Goal: Check status: Check status

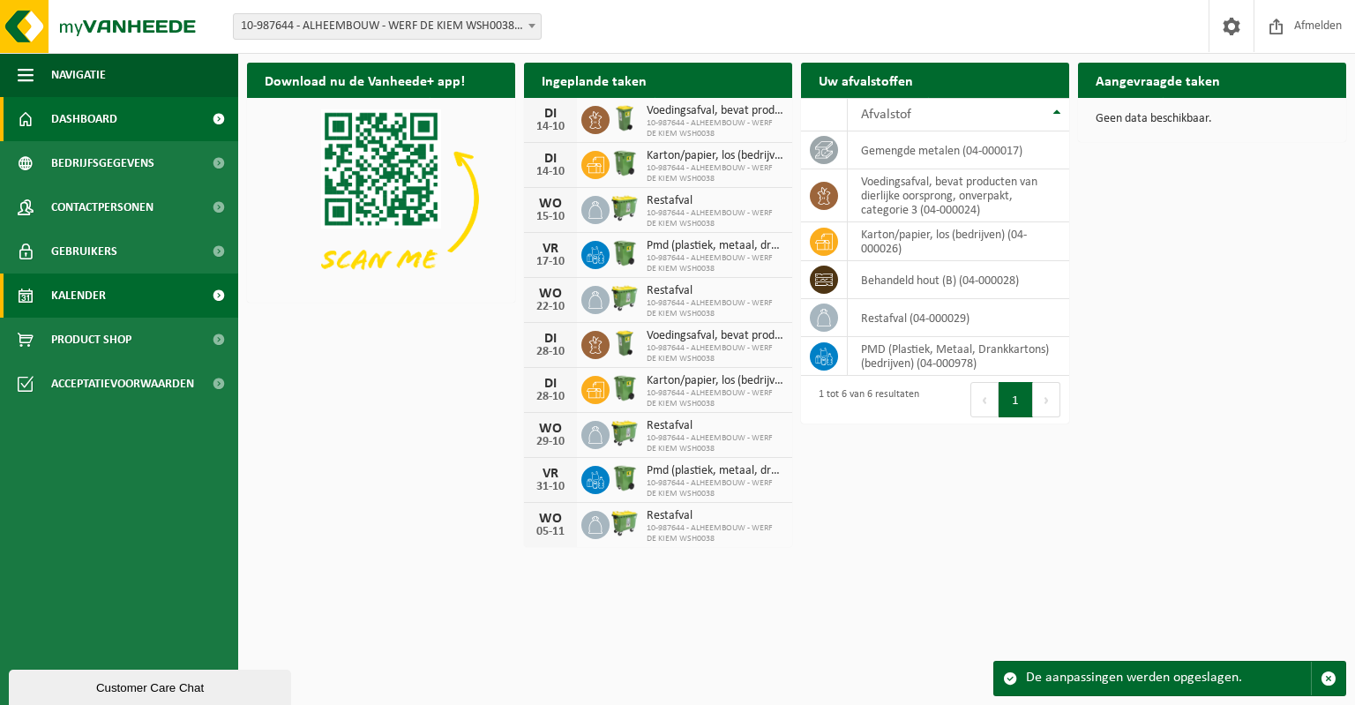
click at [152, 295] on link "Kalender" at bounding box center [119, 295] width 238 height 44
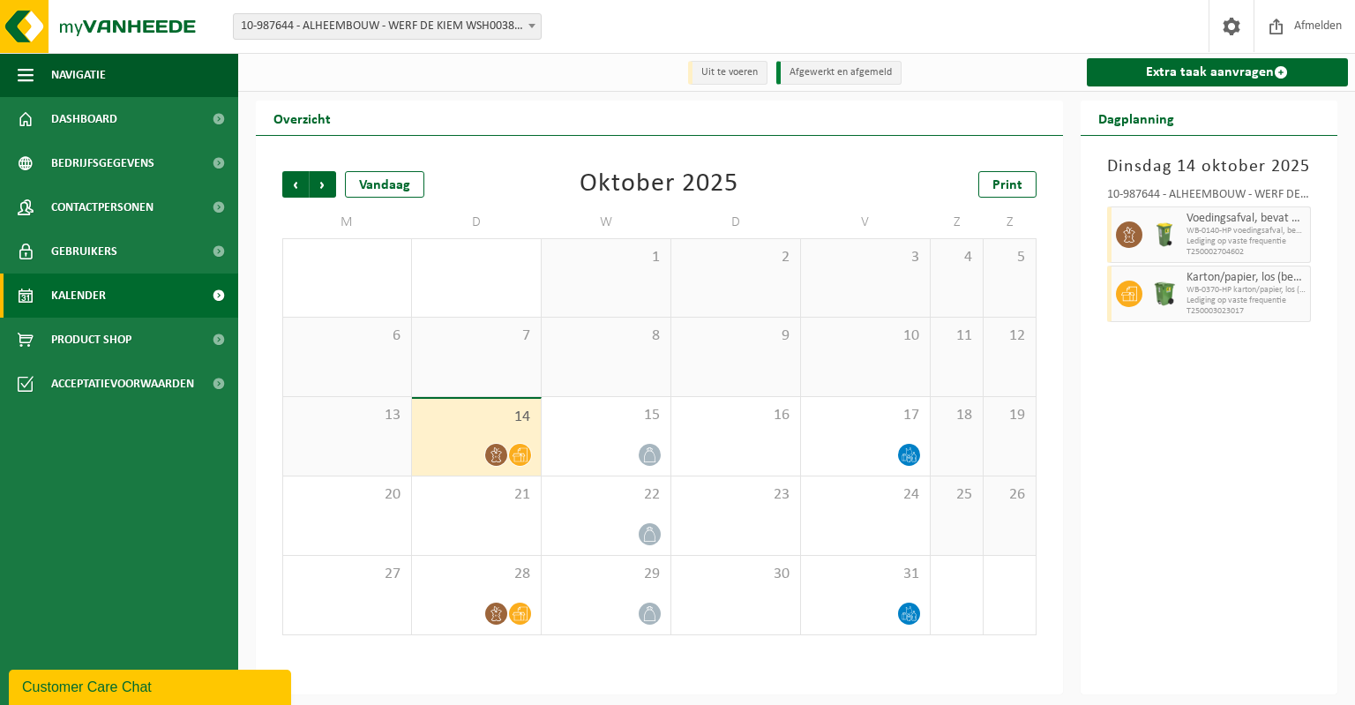
click at [497, 451] on icon at bounding box center [496, 454] width 15 height 15
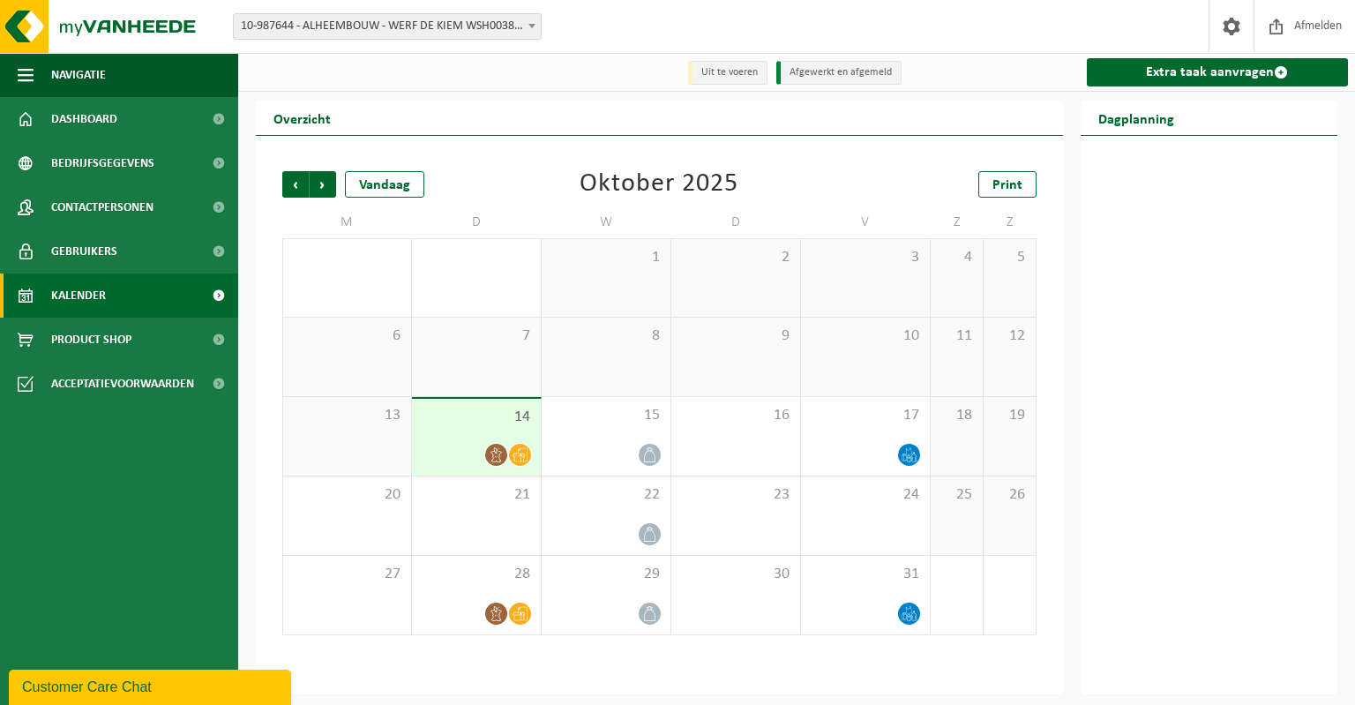
click at [497, 456] on icon at bounding box center [496, 454] width 15 height 15
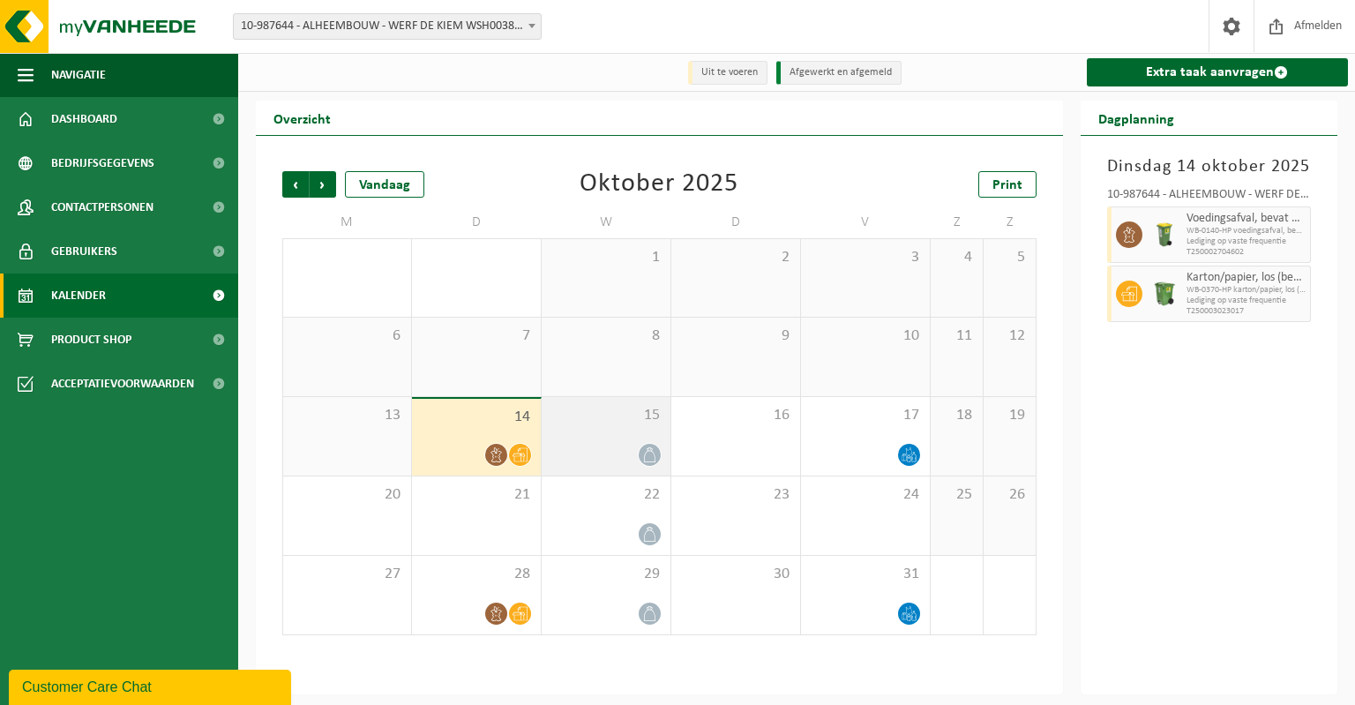
click at [651, 458] on icon at bounding box center [649, 454] width 15 height 15
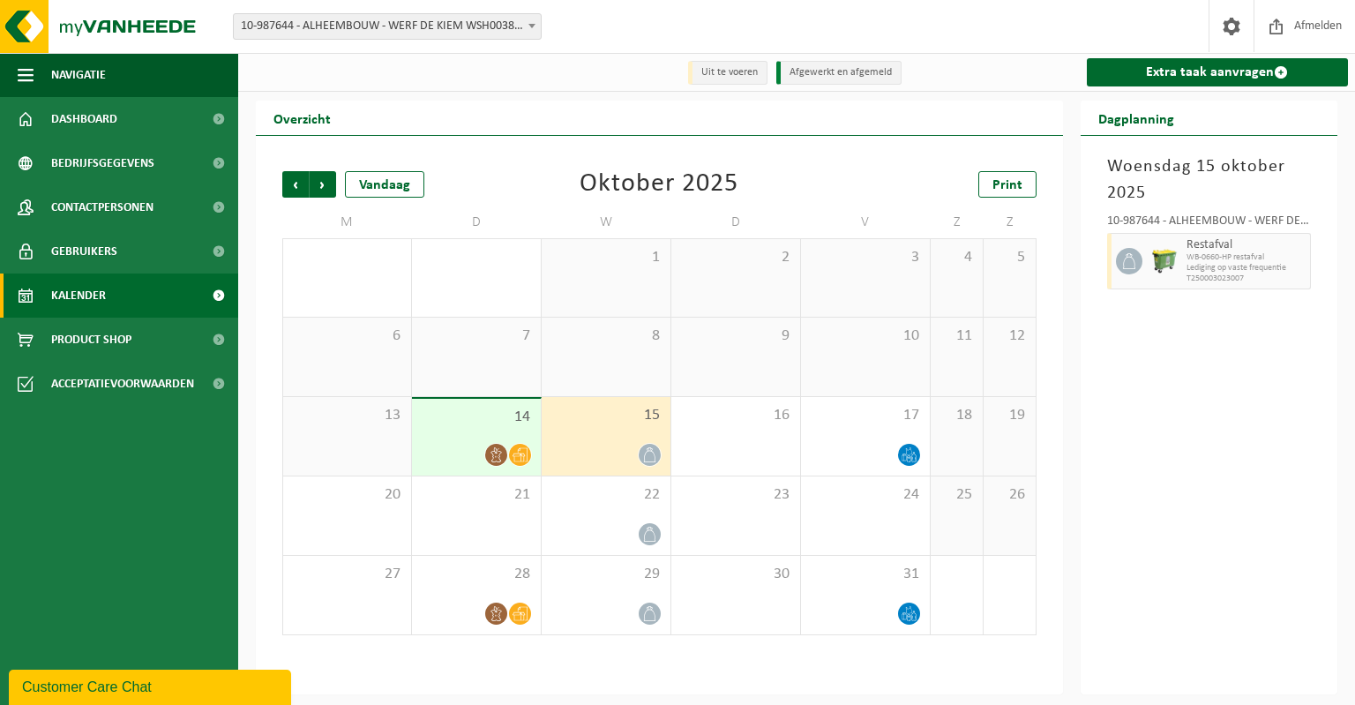
click at [520, 458] on icon at bounding box center [519, 454] width 15 height 15
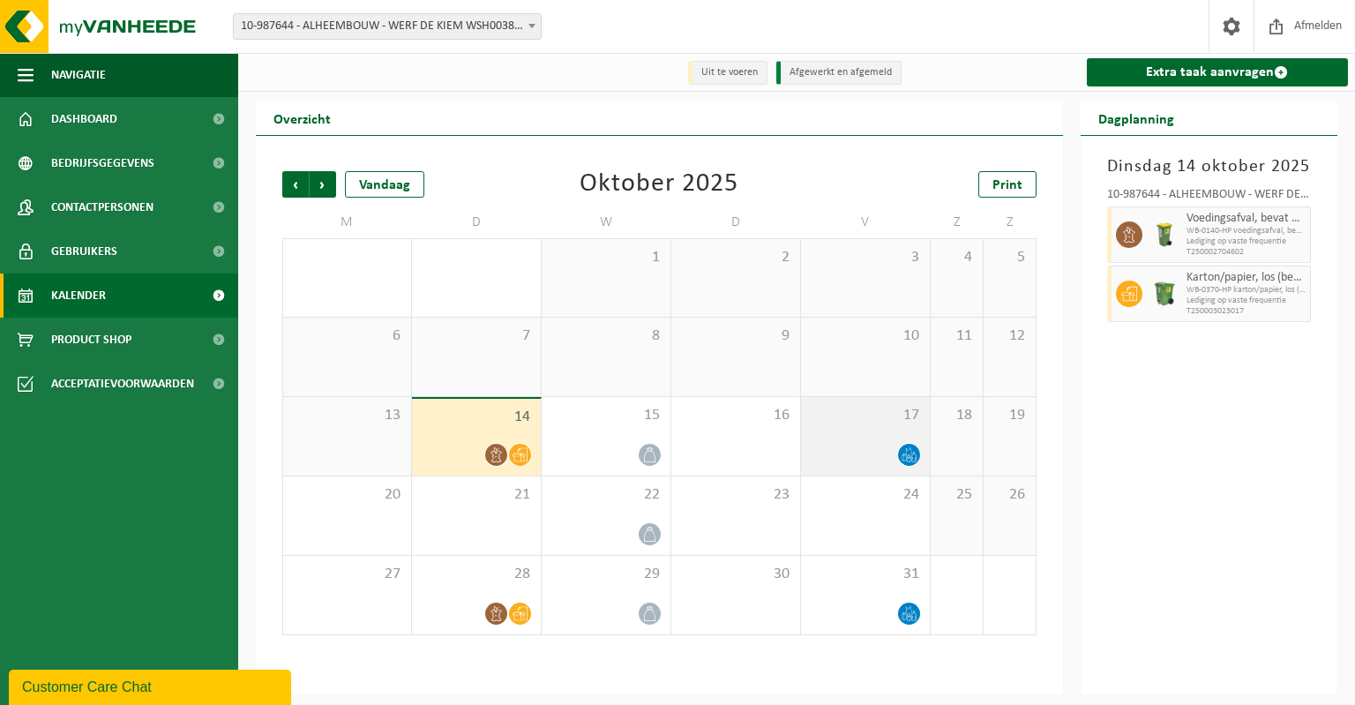
click at [910, 461] on icon at bounding box center [908, 454] width 15 height 15
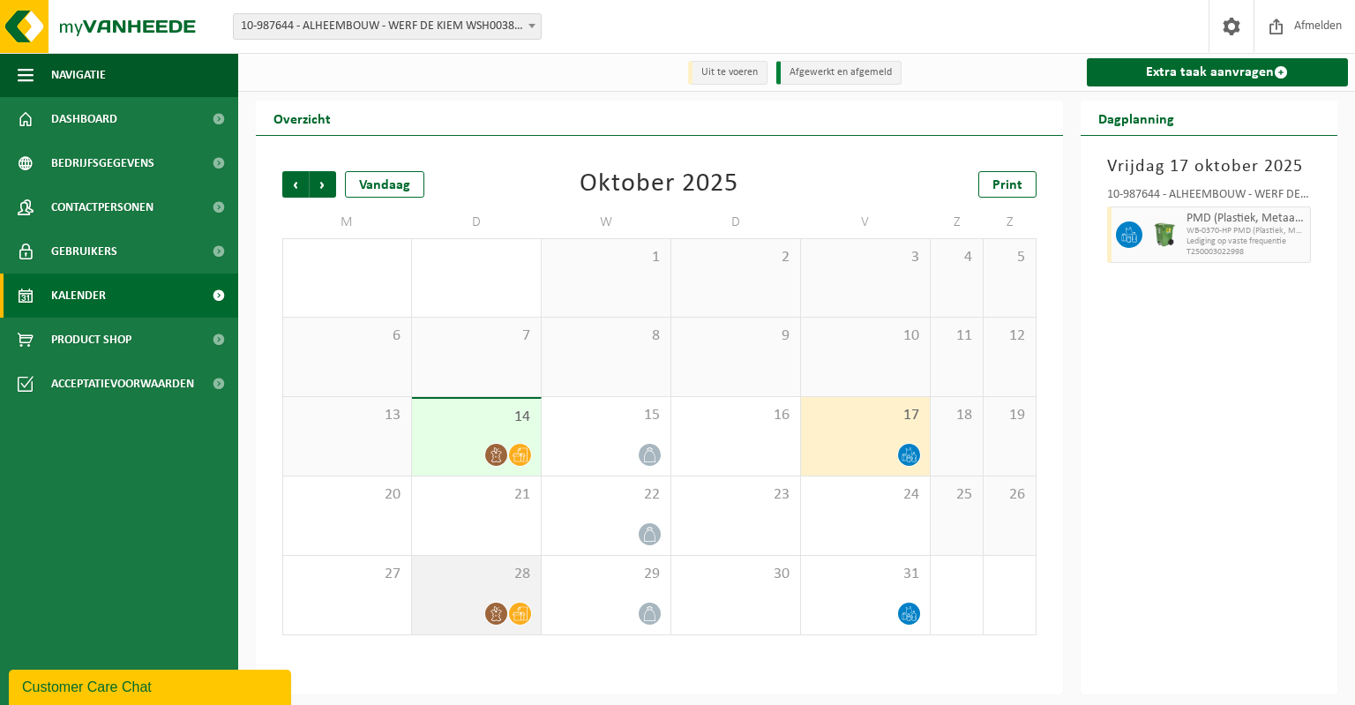
click at [493, 618] on icon at bounding box center [496, 613] width 15 height 15
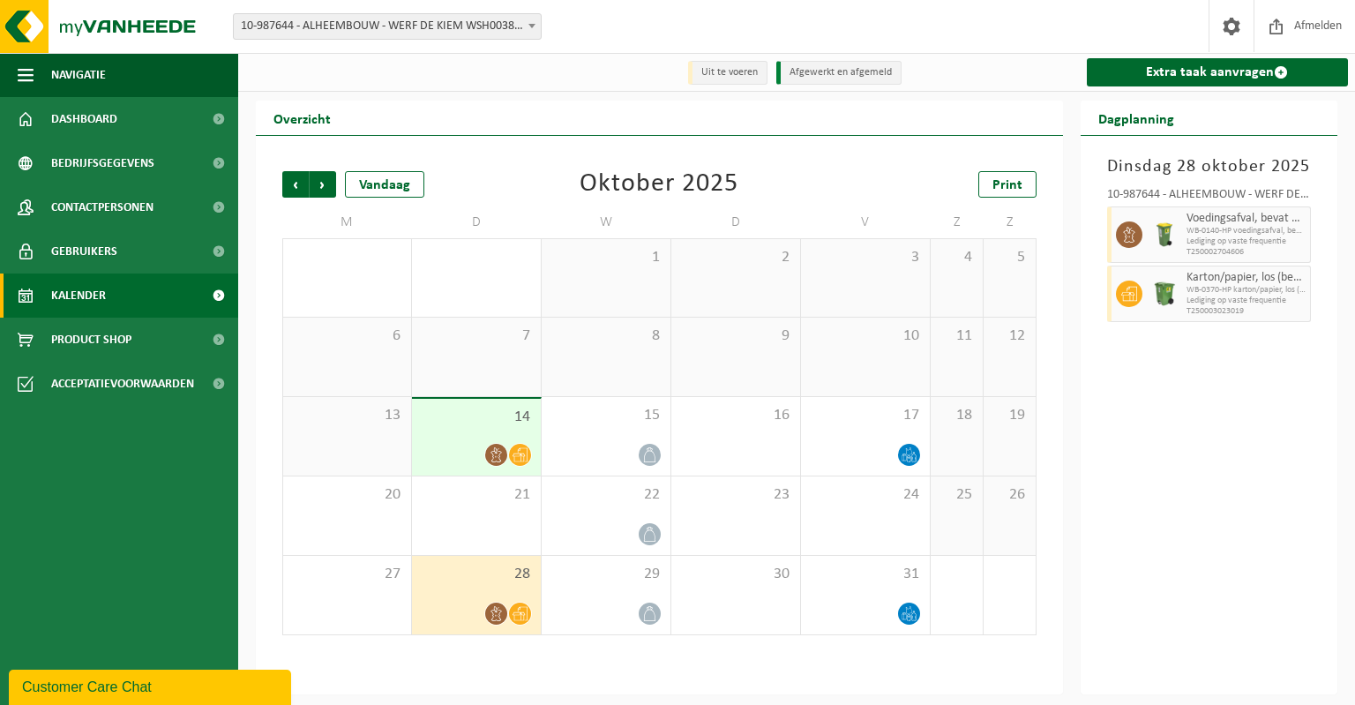
click at [496, 450] on icon at bounding box center [495, 454] width 11 height 15
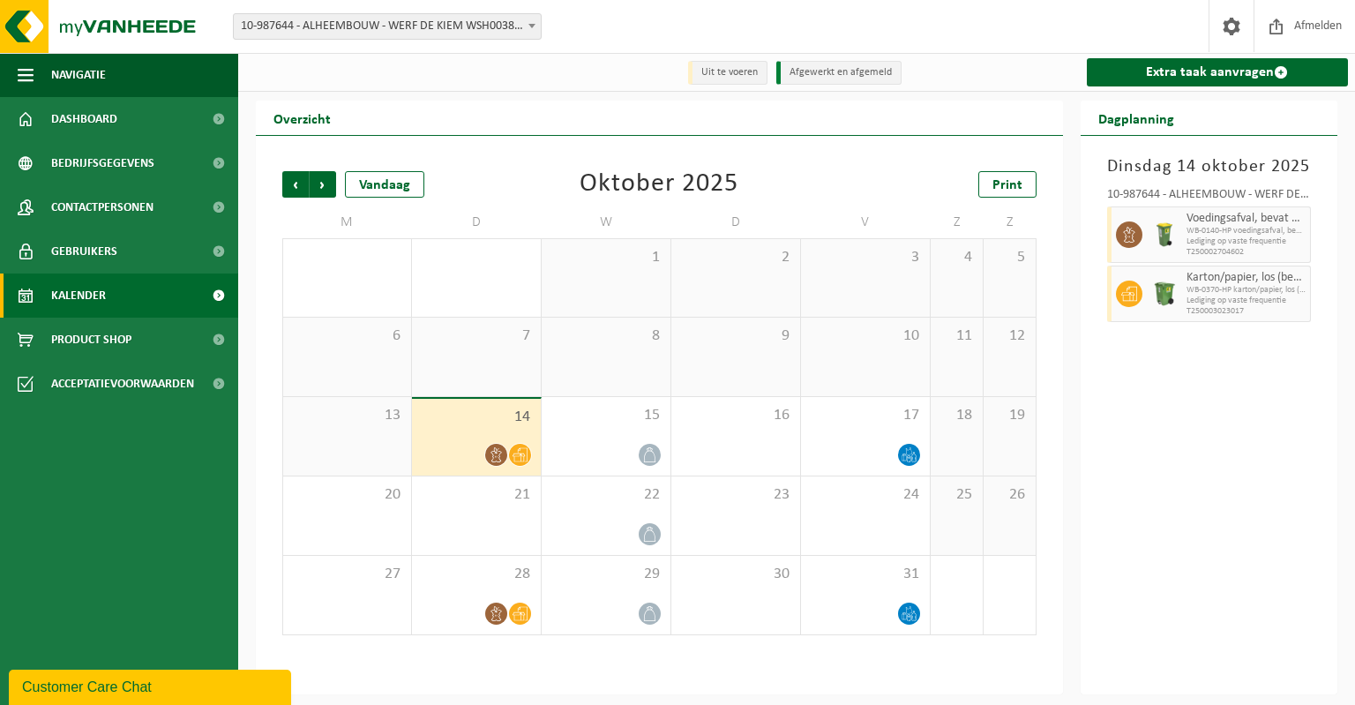
click at [1207, 231] on span "WB-0140-HP voedingsafval, bevat producten van dierlijke oors" at bounding box center [1246, 231] width 120 height 11
click at [129, 119] on link "Dashboard" at bounding box center [119, 119] width 238 height 44
